Goal: Task Accomplishment & Management: Manage account settings

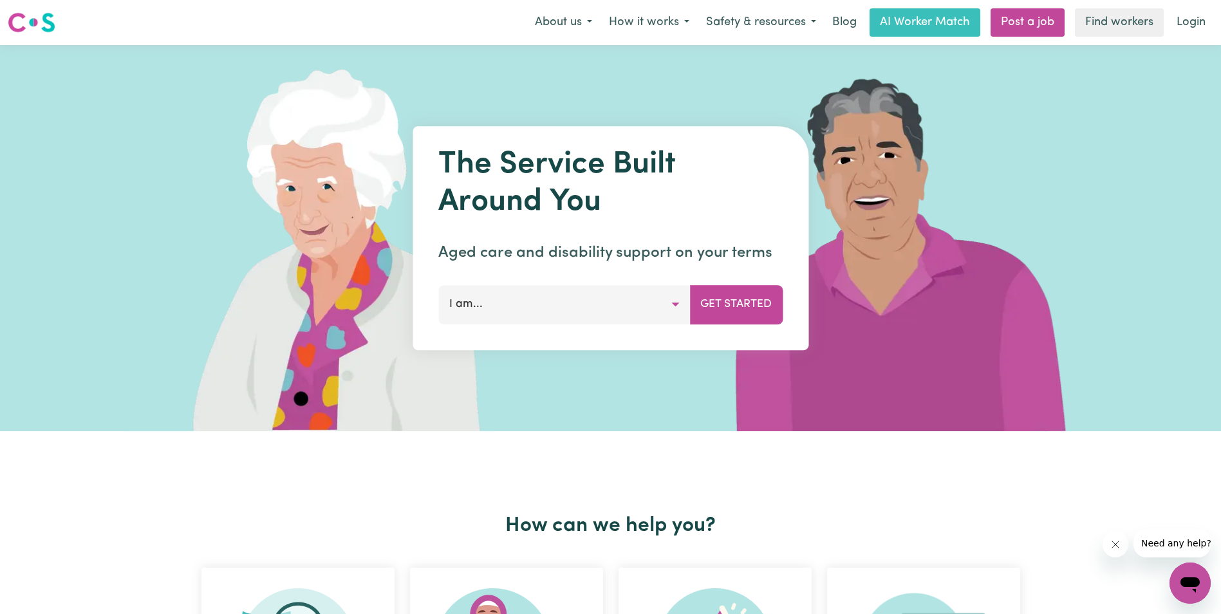
click at [640, 301] on button "I am..." at bounding box center [564, 304] width 252 height 39
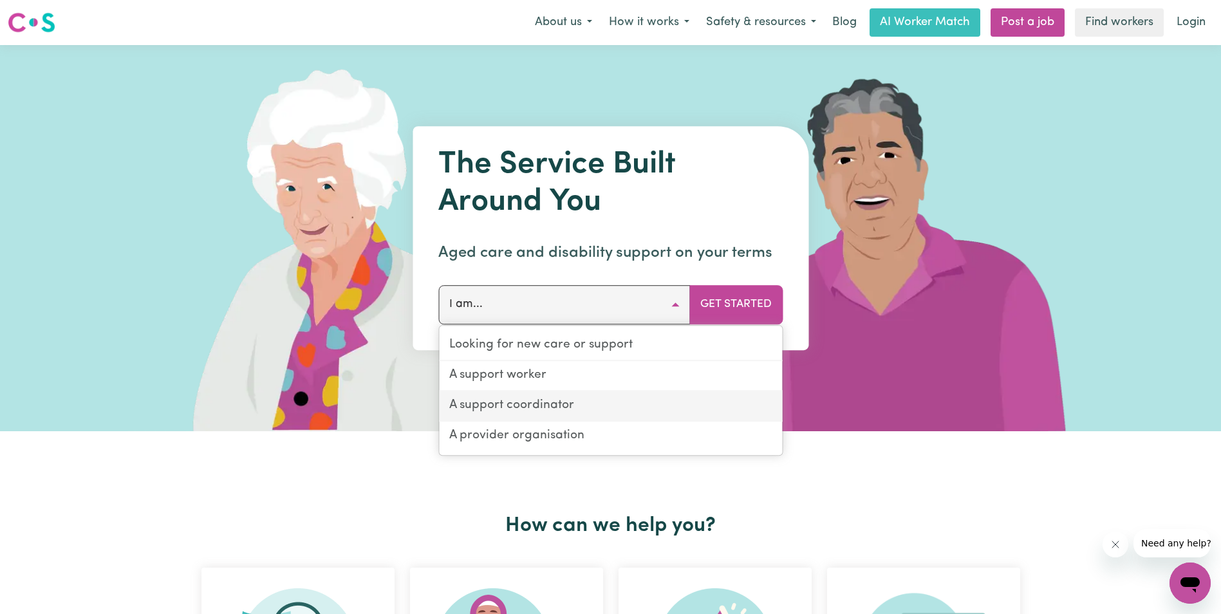
click at [579, 409] on link "A support coordinator" at bounding box center [610, 406] width 343 height 30
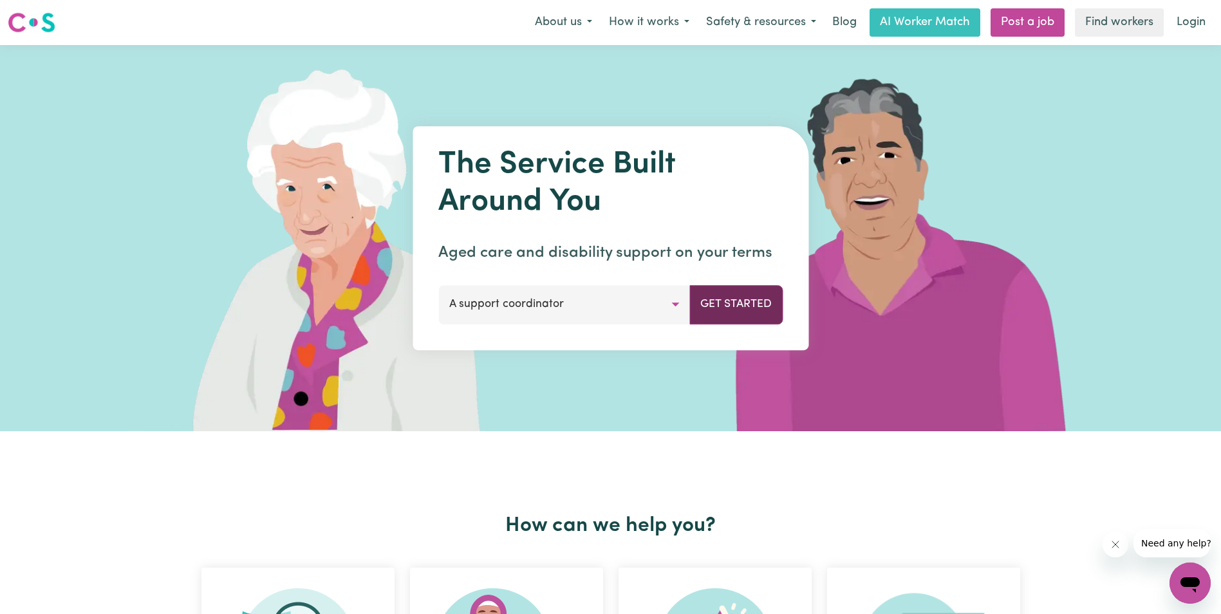
click at [743, 308] on button "Get Started" at bounding box center [735, 304] width 93 height 39
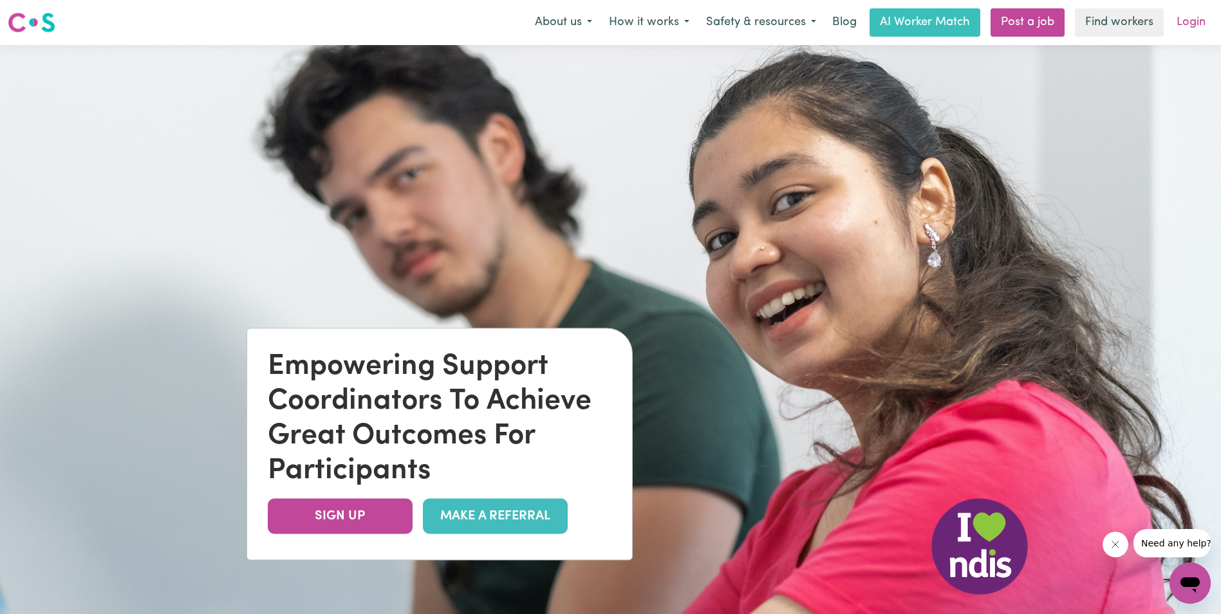
click at [1204, 24] on link "Login" at bounding box center [1191, 22] width 44 height 28
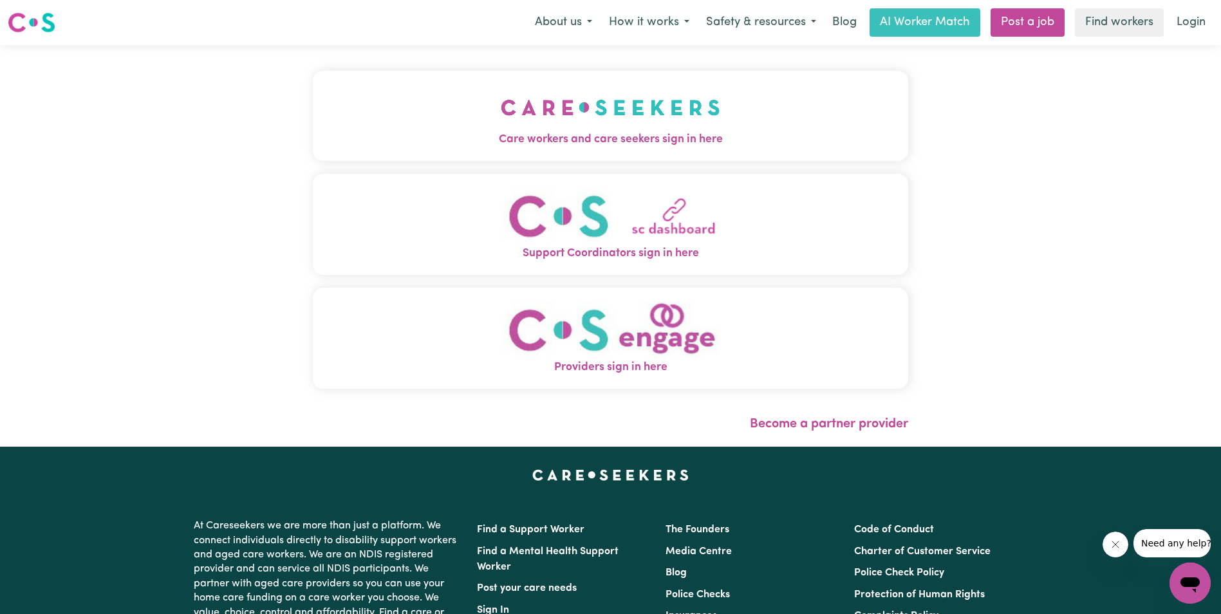
click at [660, 215] on img "Support Coordinators sign in here" at bounding box center [611, 216] width 220 height 59
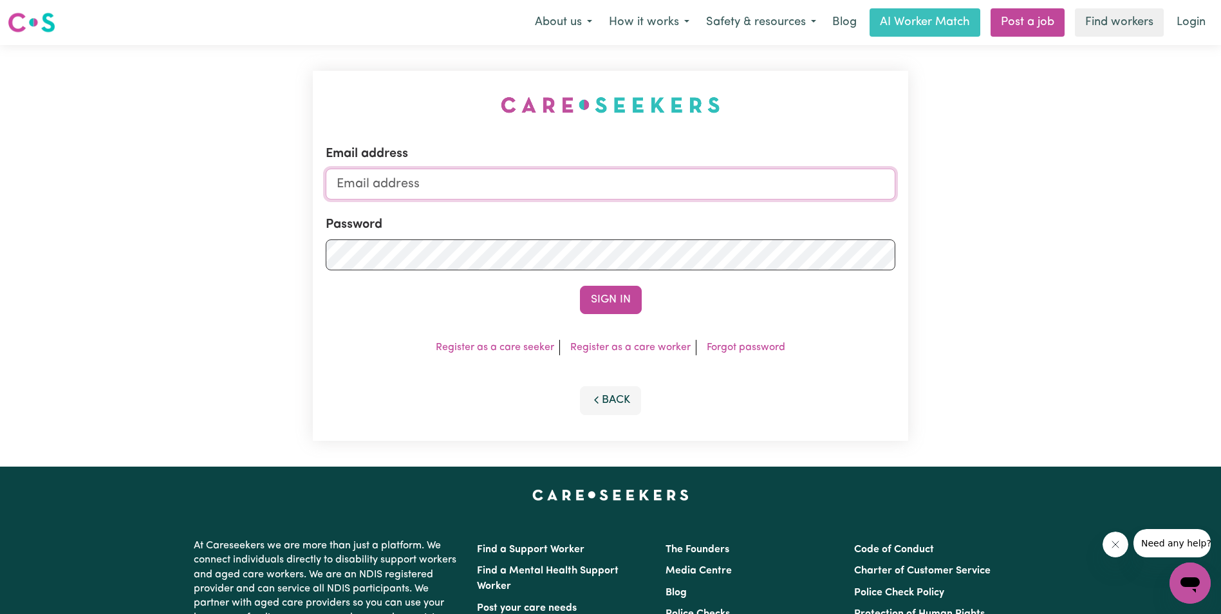
click at [563, 182] on input "Email address" at bounding box center [611, 184] width 570 height 31
type input "[EMAIL_ADDRESS][DOMAIN_NAME]"
click at [279, 256] on div "Email address [EMAIL_ADDRESS][DOMAIN_NAME] Password Sign In Register as a care …" at bounding box center [610, 256] width 1221 height 422
click at [615, 302] on button "Sign In" at bounding box center [611, 300] width 62 height 28
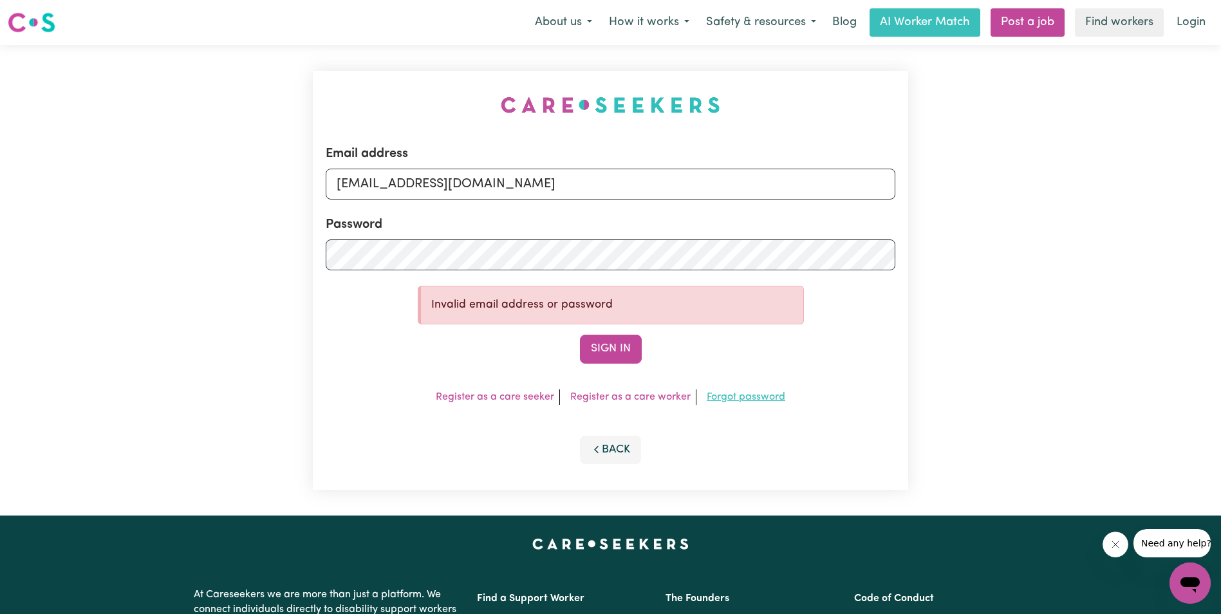
click at [724, 402] on link "Forgot password" at bounding box center [746, 397] width 79 height 10
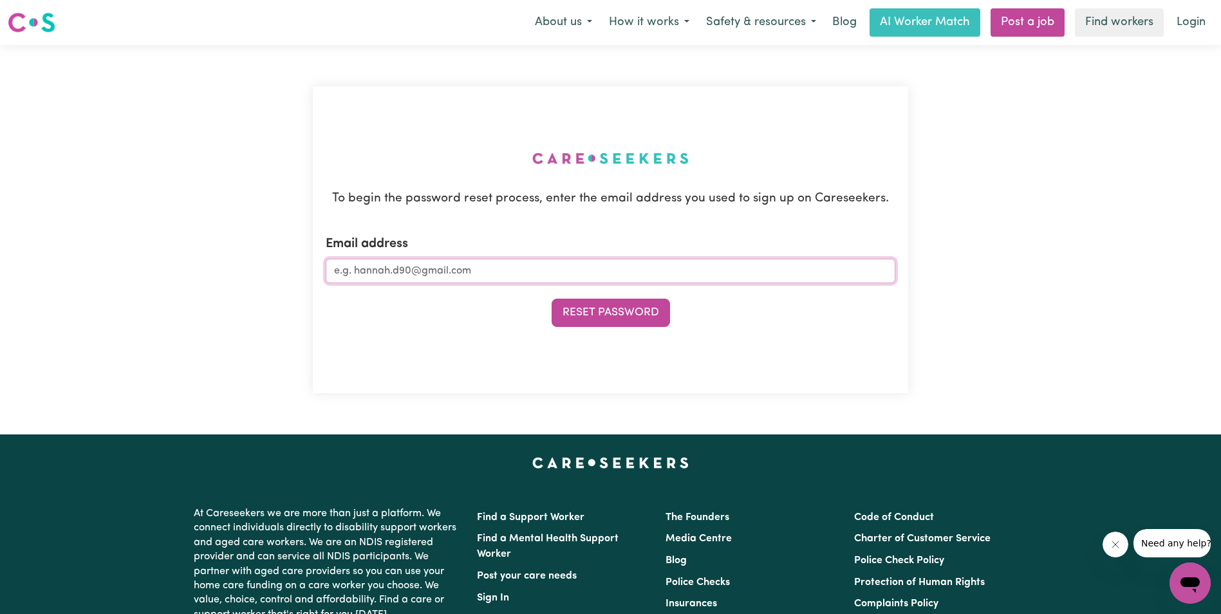
drag, startPoint x: 482, startPoint y: 273, endPoint x: 188, endPoint y: 275, distance: 293.5
click at [188, 275] on div "To begin the password reset process, enter the email address you used to sign u…" at bounding box center [610, 239] width 1221 height 389
type input "[EMAIL_ADDRESS][DOMAIN_NAME]"
click at [573, 321] on button "Reset Password" at bounding box center [611, 313] width 118 height 28
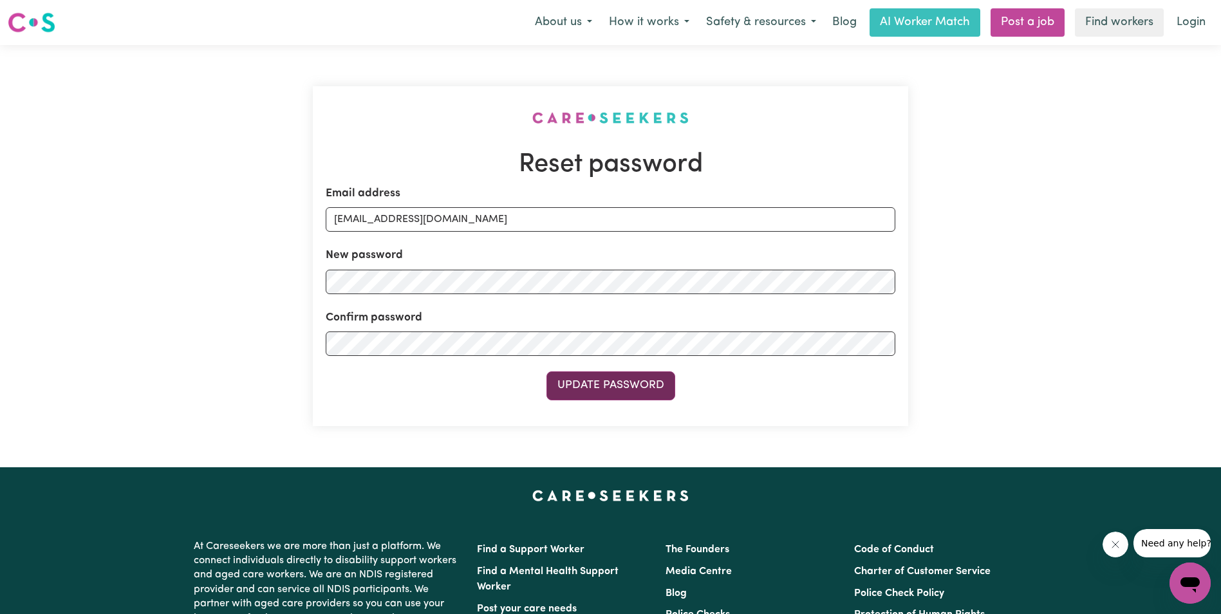
click at [590, 378] on button "Update Password" at bounding box center [611, 385] width 129 height 28
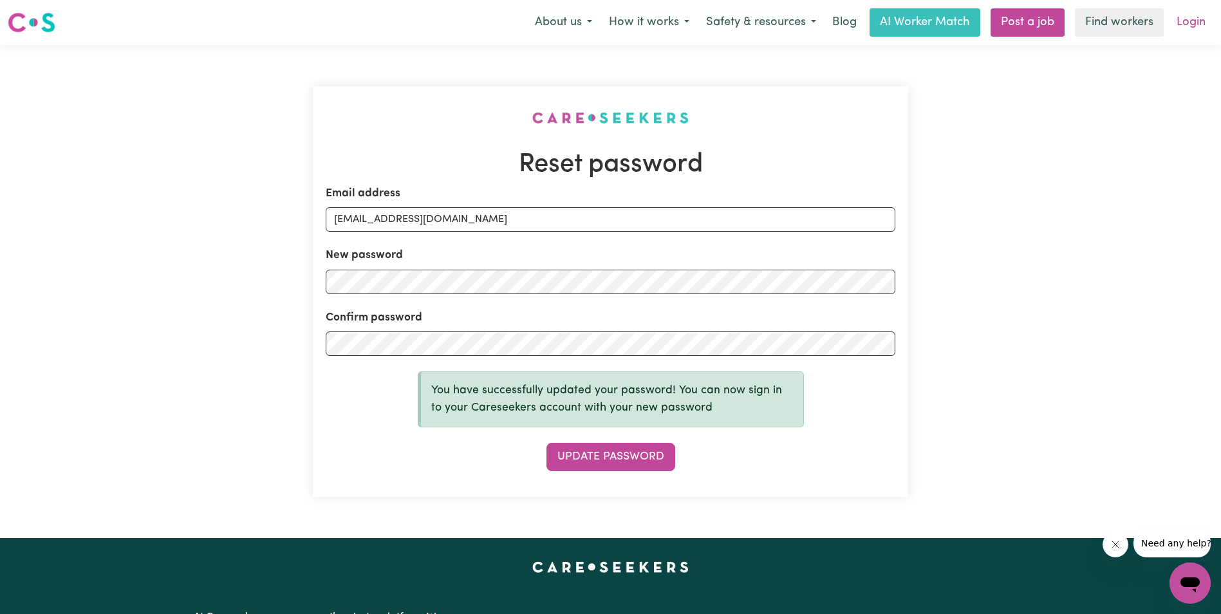
click at [1206, 29] on link "Login" at bounding box center [1191, 22] width 44 height 28
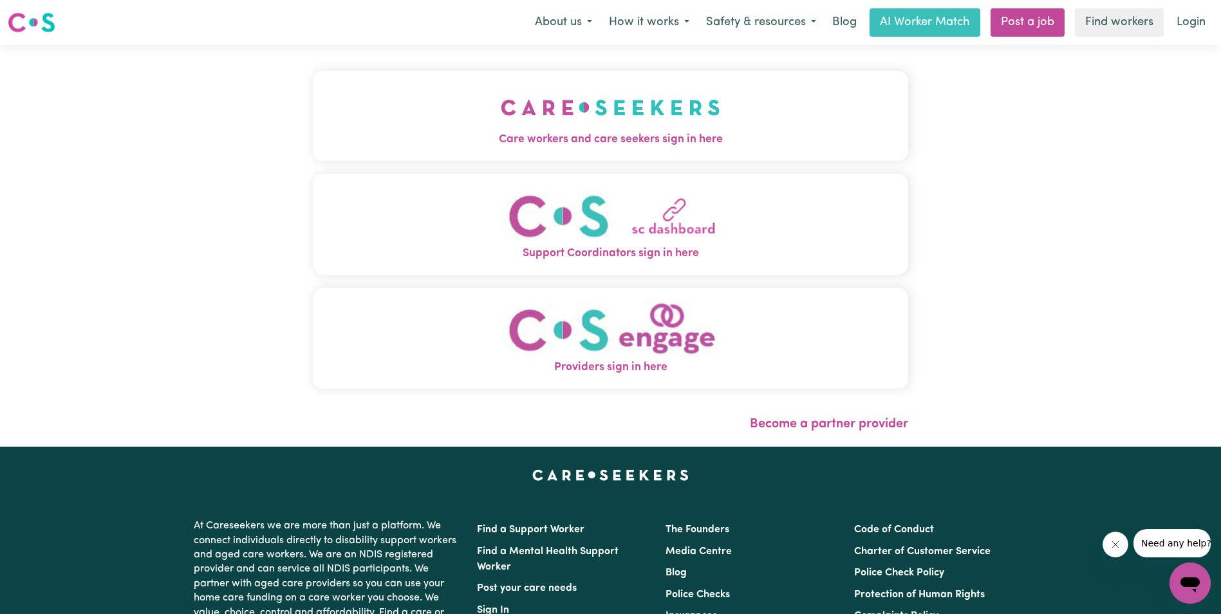
click at [612, 243] on img "Support Coordinators sign in here" at bounding box center [611, 216] width 220 height 59
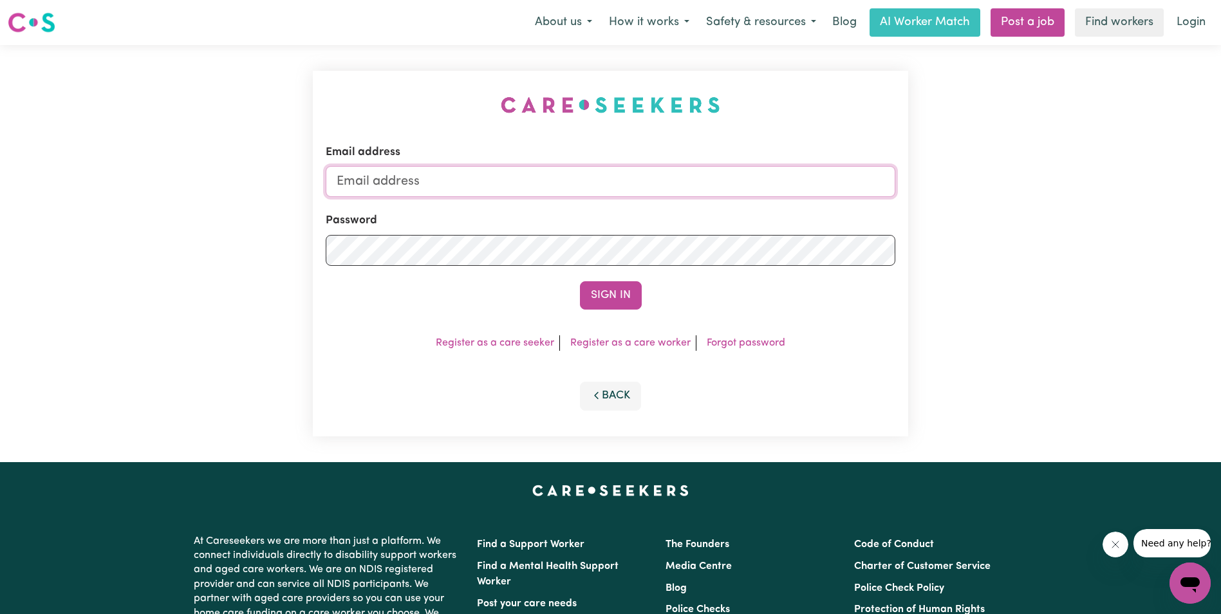
click at [442, 190] on input "Email address" at bounding box center [611, 181] width 570 height 31
type input "[EMAIL_ADDRESS][DOMAIN_NAME]"
click at [625, 295] on button "Sign In" at bounding box center [611, 295] width 62 height 28
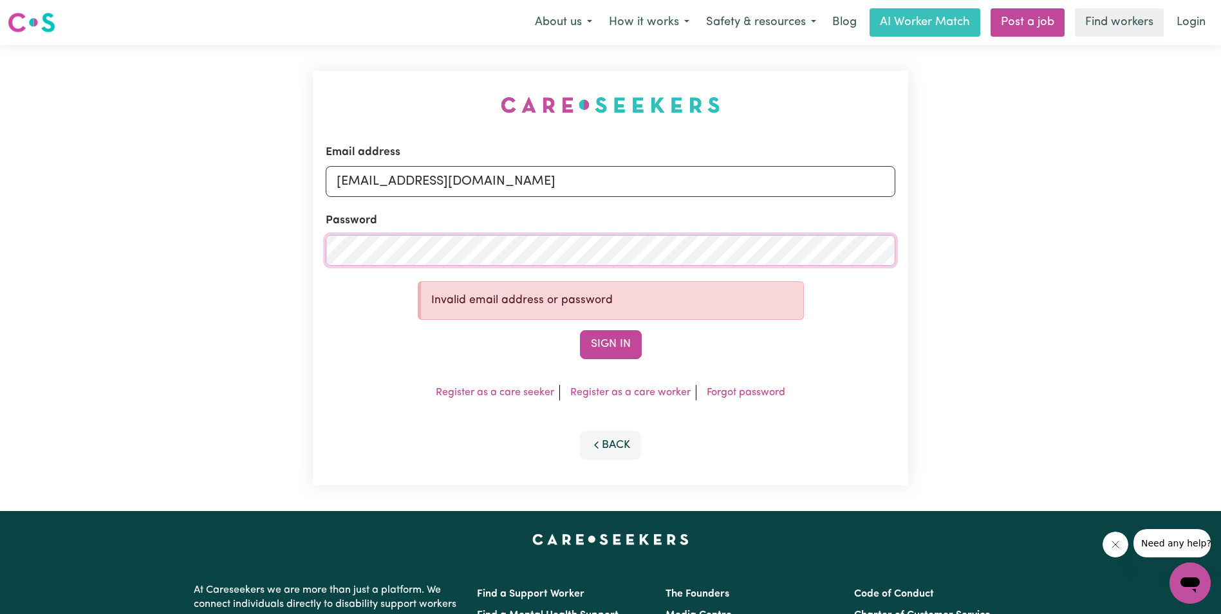
click at [259, 246] on div "Email address Lbosquette@windgap.org.au Password Invalid email address or passw…" at bounding box center [610, 278] width 1221 height 466
click at [630, 346] on button "Sign In" at bounding box center [611, 344] width 62 height 28
